Goal: Navigation & Orientation: Find specific page/section

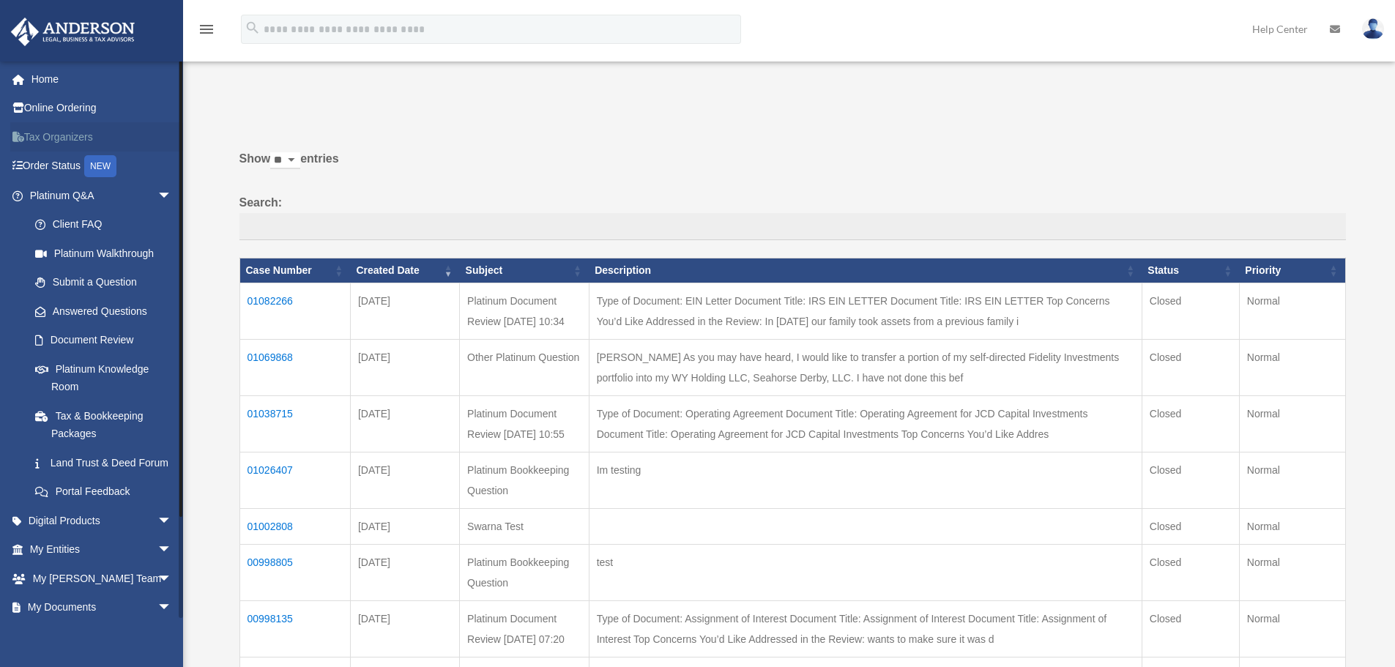
click at [62, 131] on link "Tax Organizers" at bounding box center [102, 136] width 184 height 29
click at [53, 166] on link "Order Status NEW" at bounding box center [102, 167] width 184 height 30
click at [67, 535] on link "Digital Products arrow_drop_down" at bounding box center [102, 520] width 184 height 29
click at [157, 533] on span "arrow_drop_down" at bounding box center [171, 521] width 29 height 30
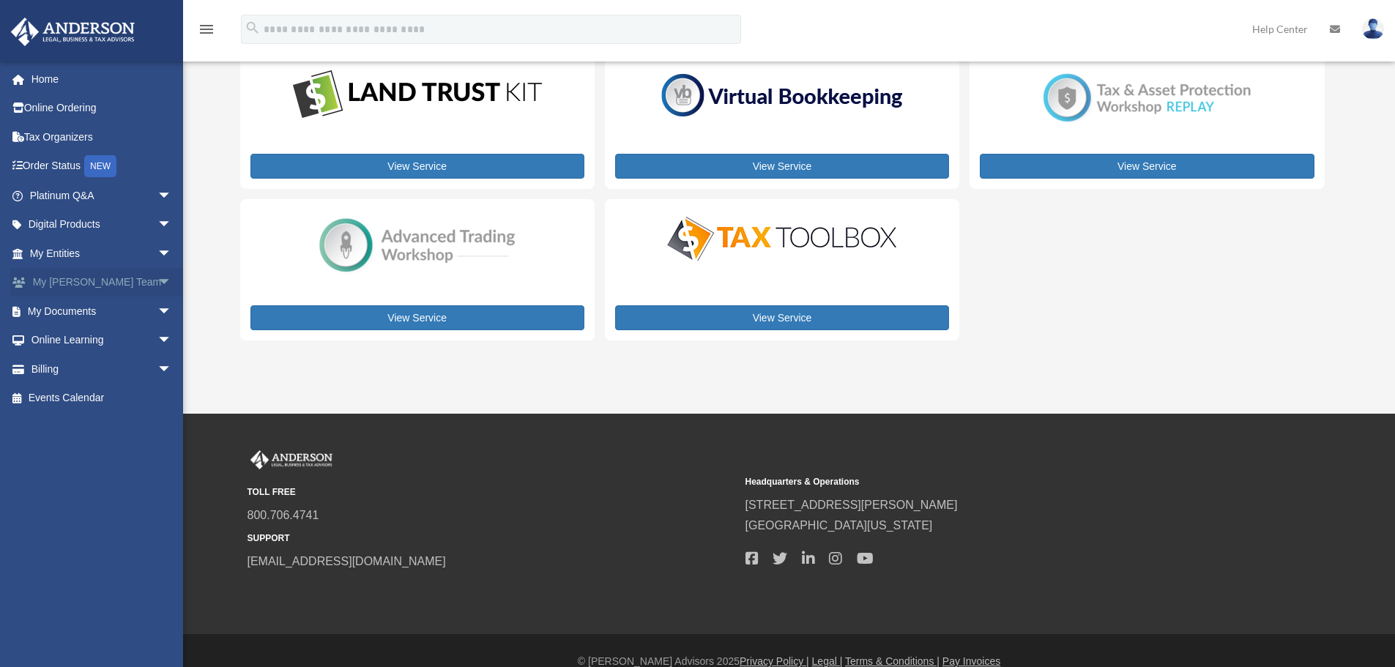
scroll to position [220, 0]
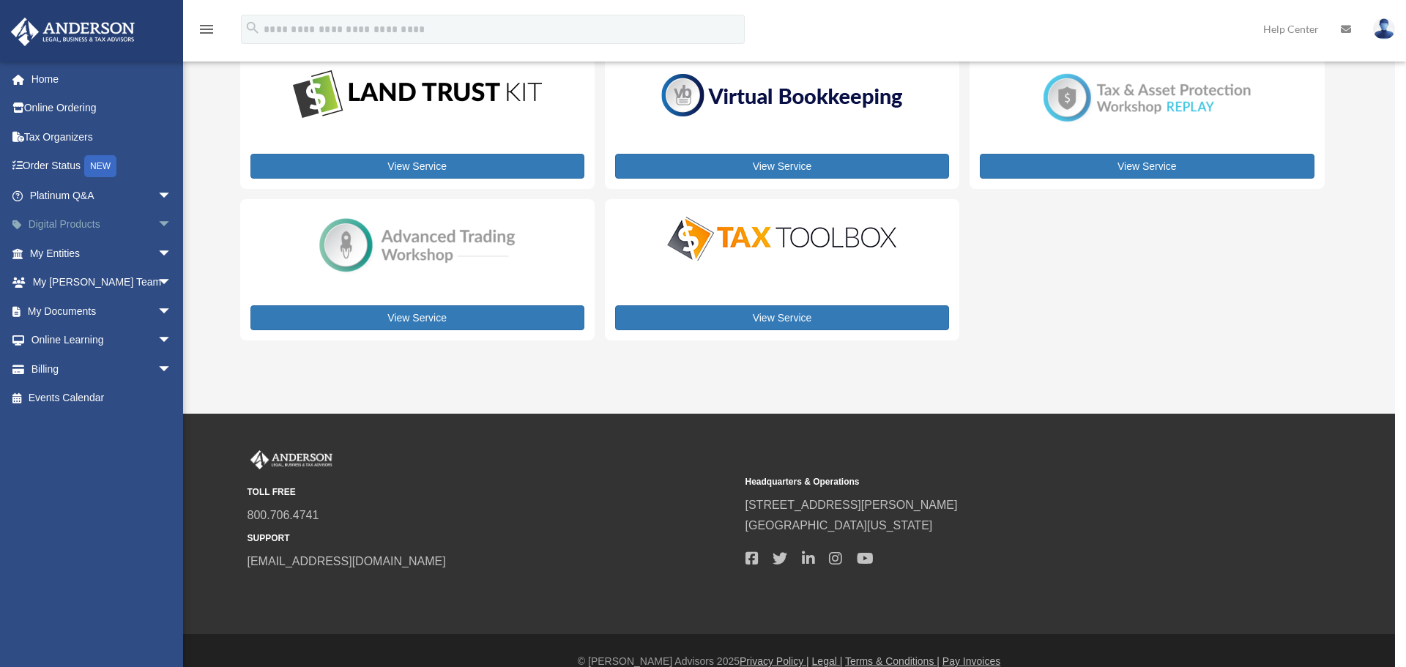
click at [67, 216] on body "X Get a chance to win 6 months of Platinum for free just by filling out this su…" at bounding box center [703, 234] width 1406 height 909
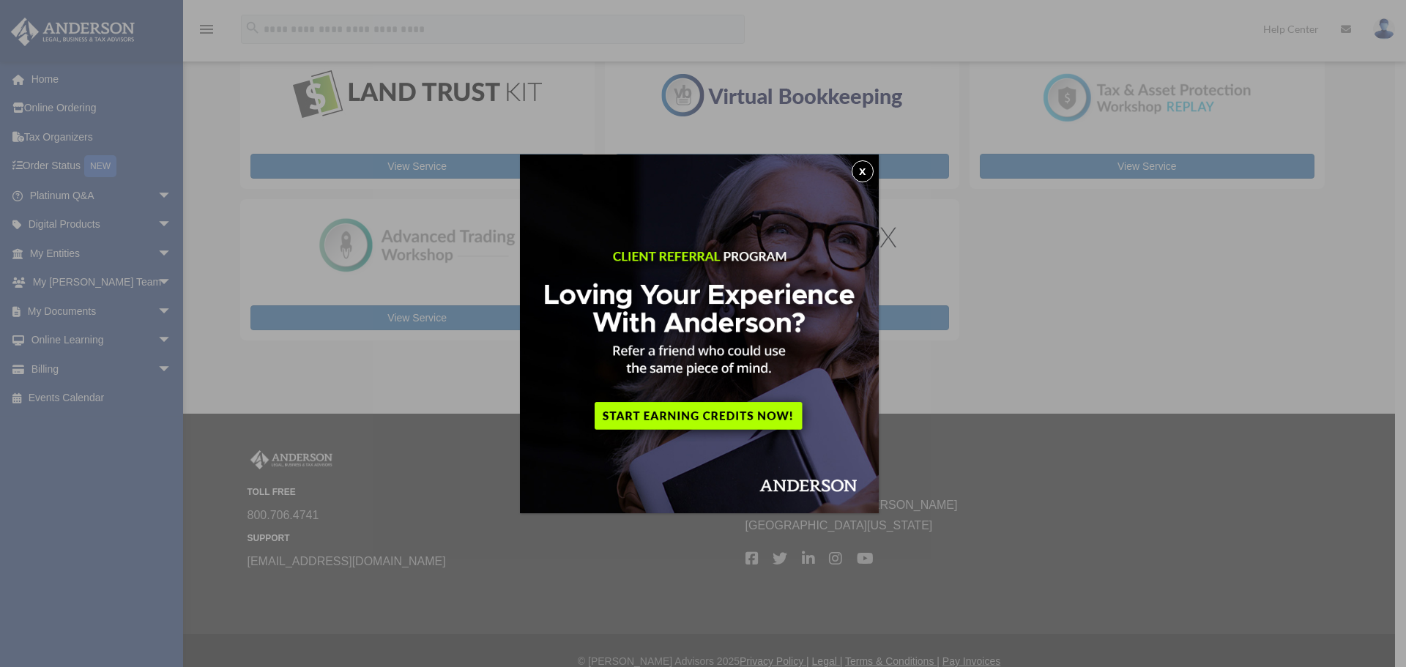
click at [875, 158] on img at bounding box center [699, 334] width 359 height 359
click at [872, 165] on button "x" at bounding box center [863, 171] width 22 height 22
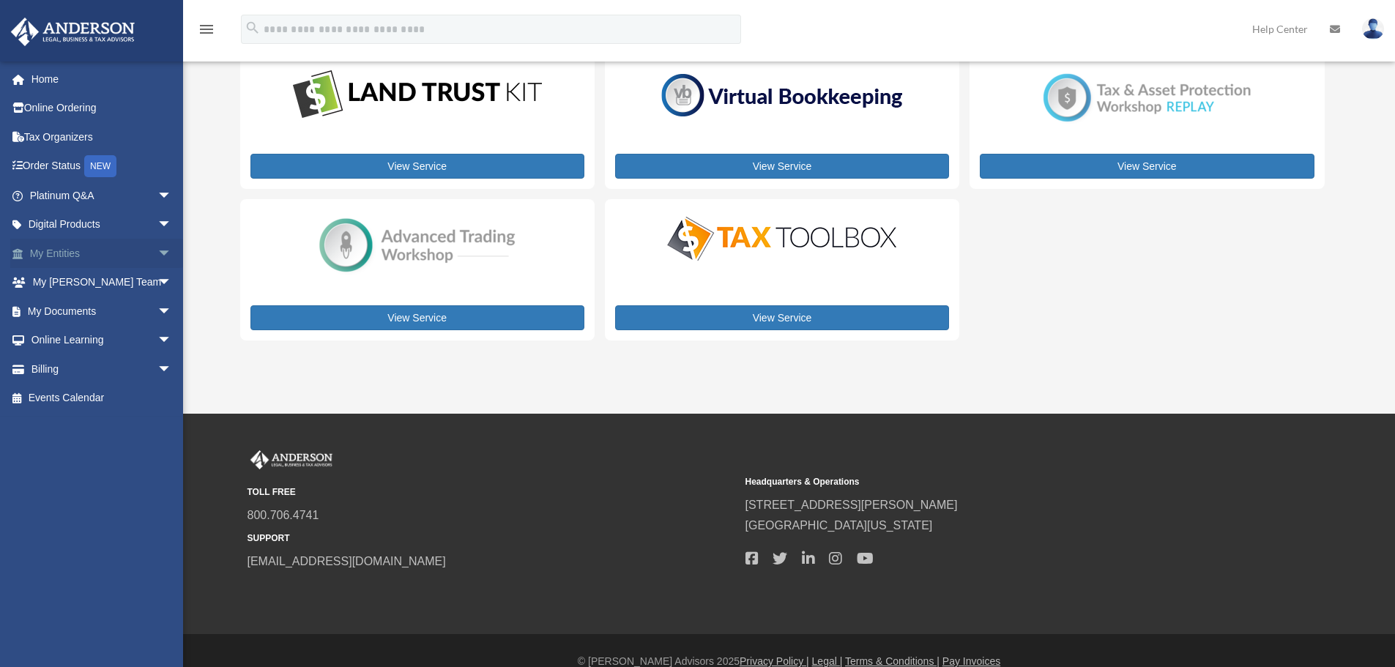
click at [157, 251] on span "arrow_drop_down" at bounding box center [171, 254] width 29 height 30
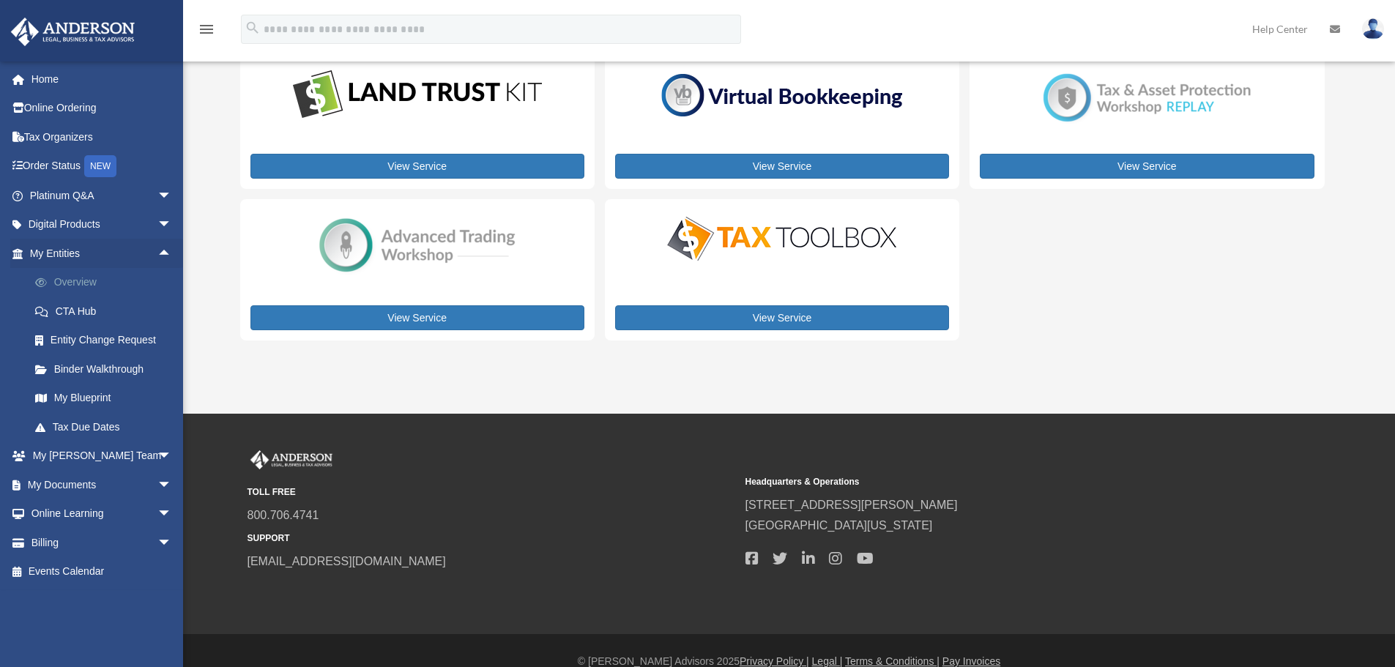
click at [56, 283] on link "Overview" at bounding box center [108, 282] width 174 height 29
